Goal: Task Accomplishment & Management: Manage account settings

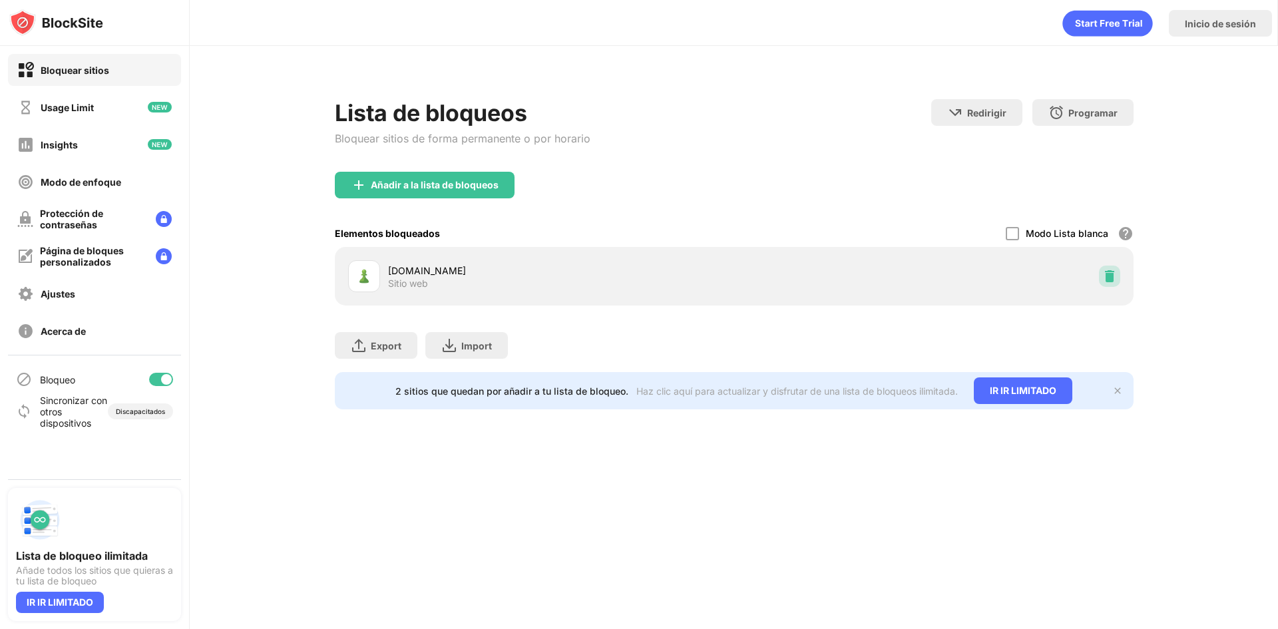
click at [1101, 280] on div at bounding box center [1109, 275] width 21 height 21
